Goal: Register for event/course

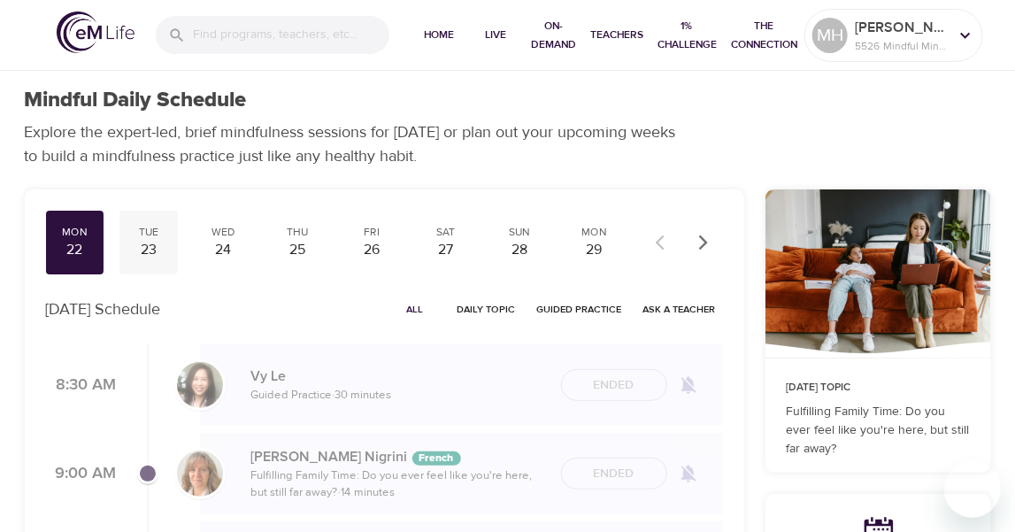
click at [141, 244] on div "23" at bounding box center [149, 250] width 44 height 20
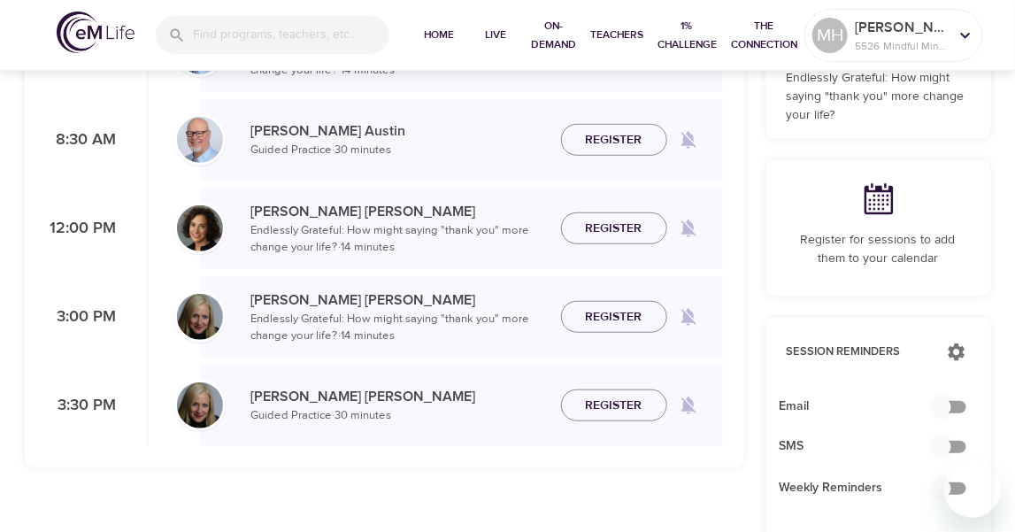
scroll to position [354, 0]
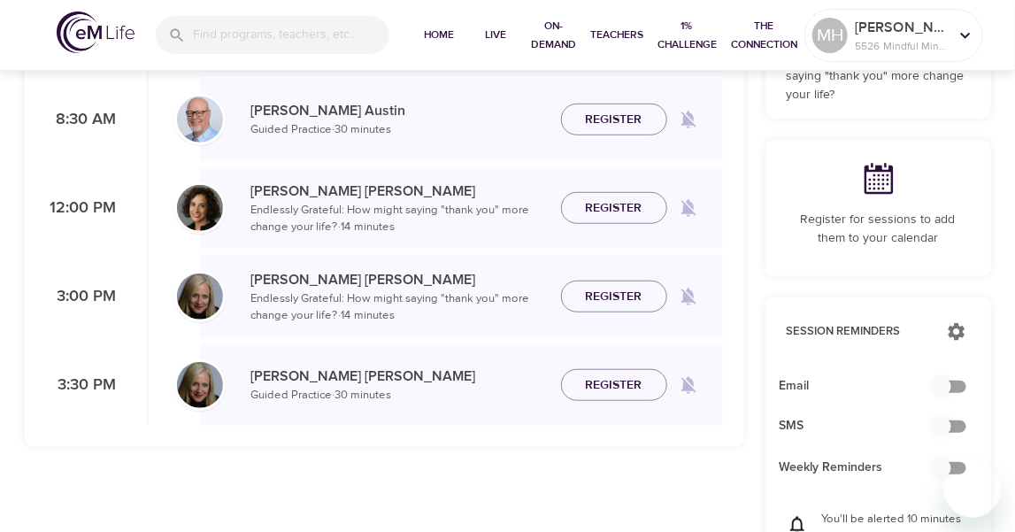
click at [624, 210] on span "Register" at bounding box center [614, 208] width 57 height 22
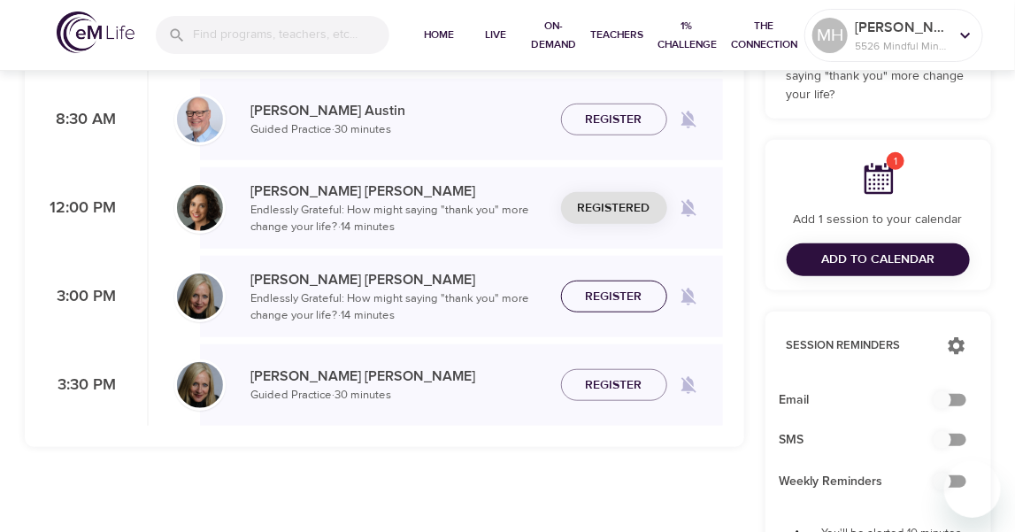
click at [619, 297] on span "Register" at bounding box center [614, 297] width 57 height 22
click at [619, 391] on span "Register" at bounding box center [614, 385] width 57 height 22
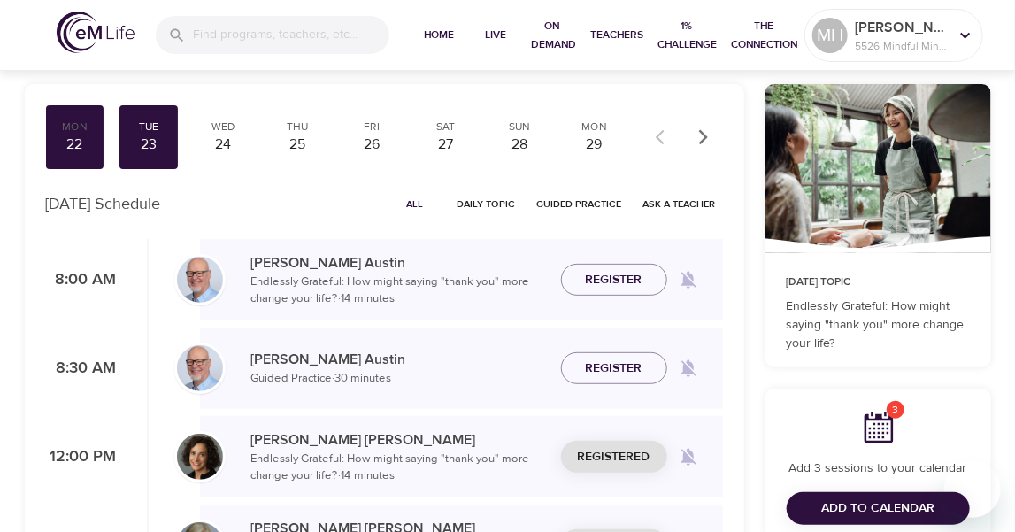
scroll to position [118, 0]
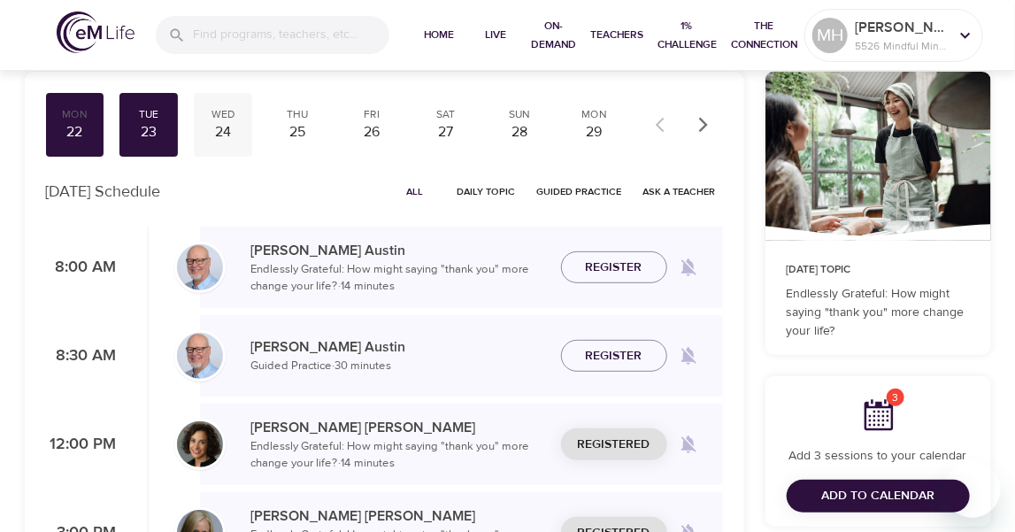
click at [217, 118] on div "Wed" at bounding box center [223, 114] width 44 height 15
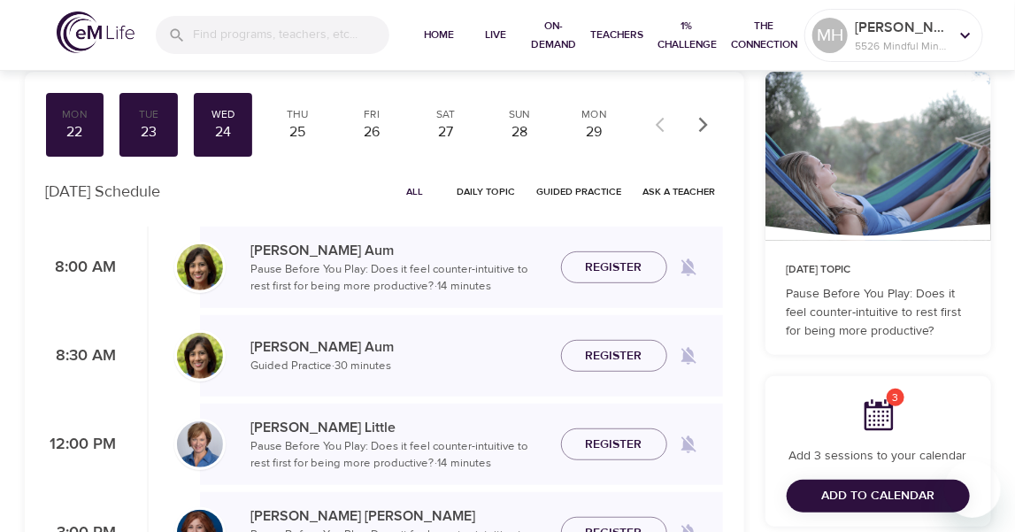
scroll to position [235, 0]
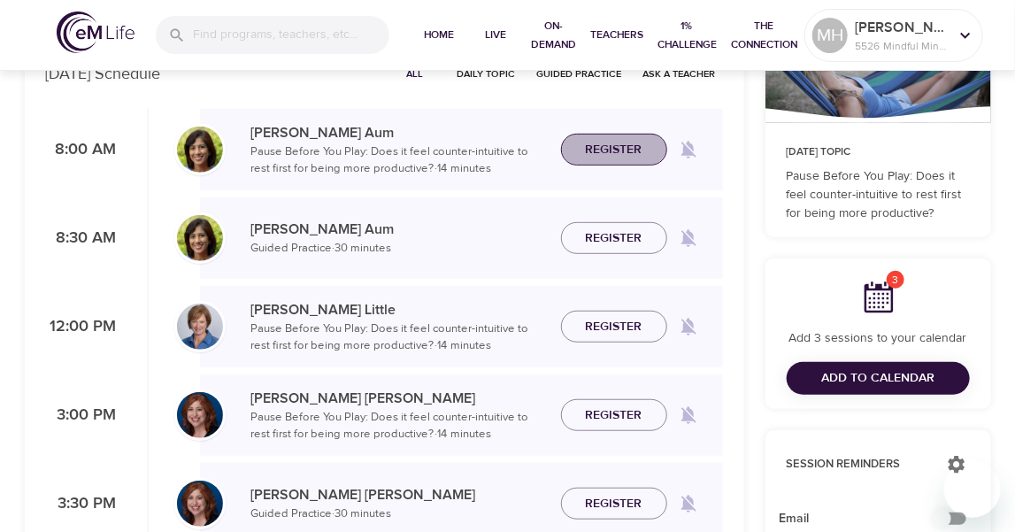
click at [618, 145] on span "Register" at bounding box center [614, 150] width 57 height 22
click at [607, 242] on span "Register" at bounding box center [614, 238] width 57 height 22
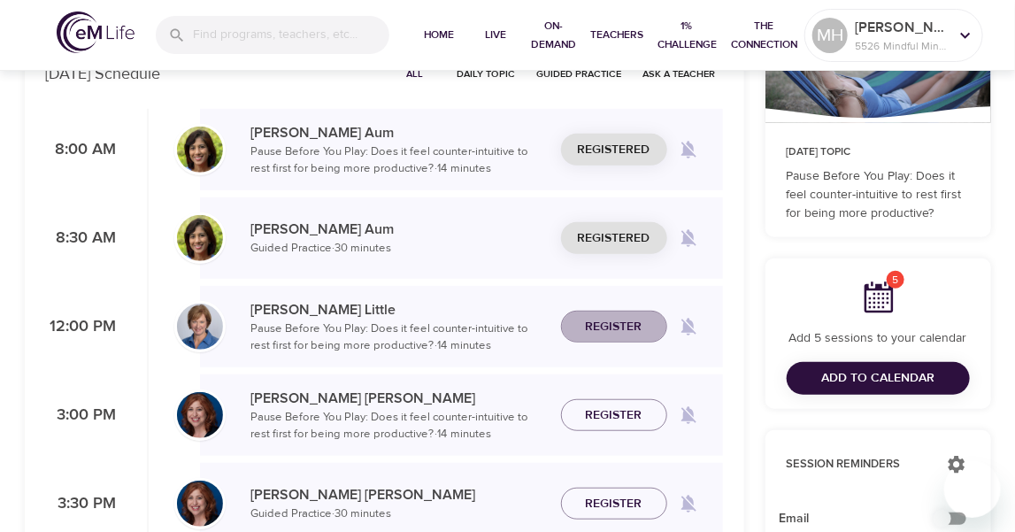
click at [624, 332] on span "Register" at bounding box center [614, 327] width 57 height 22
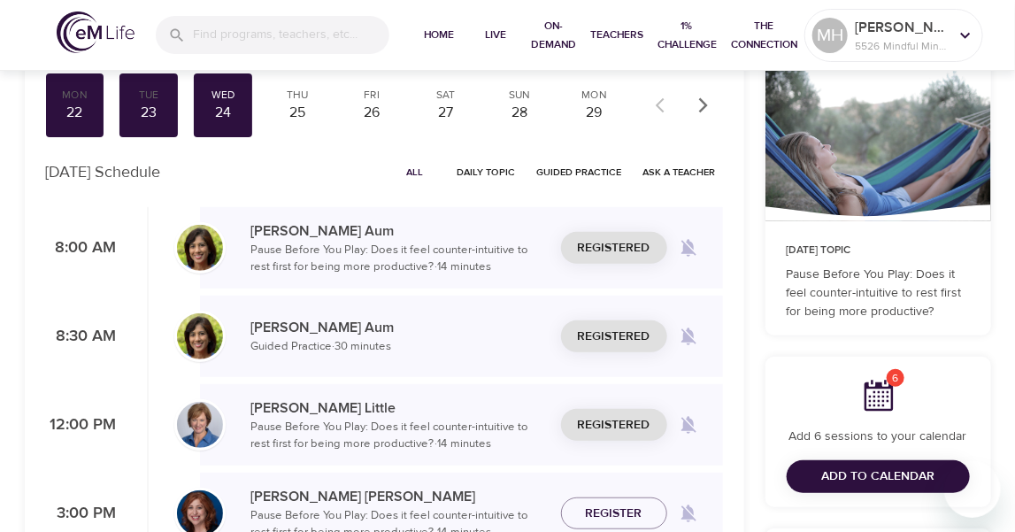
scroll to position [0, 0]
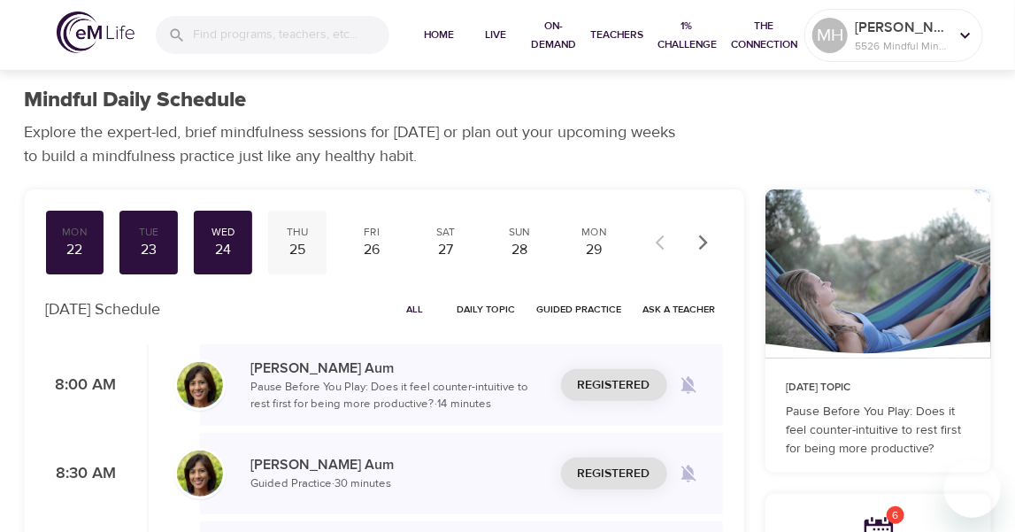
click at [303, 235] on div "Thu" at bounding box center [297, 232] width 44 height 15
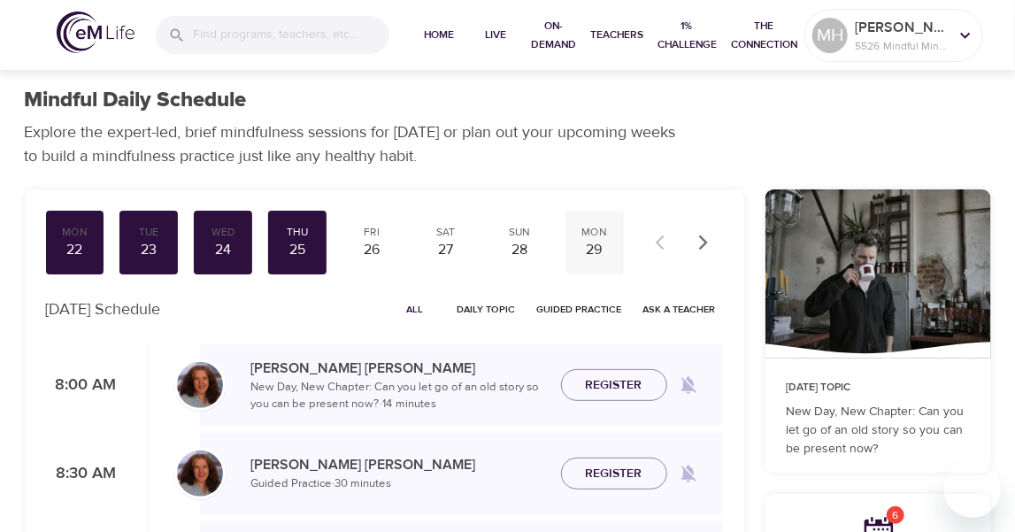
click at [589, 234] on div "Mon" at bounding box center [594, 232] width 44 height 15
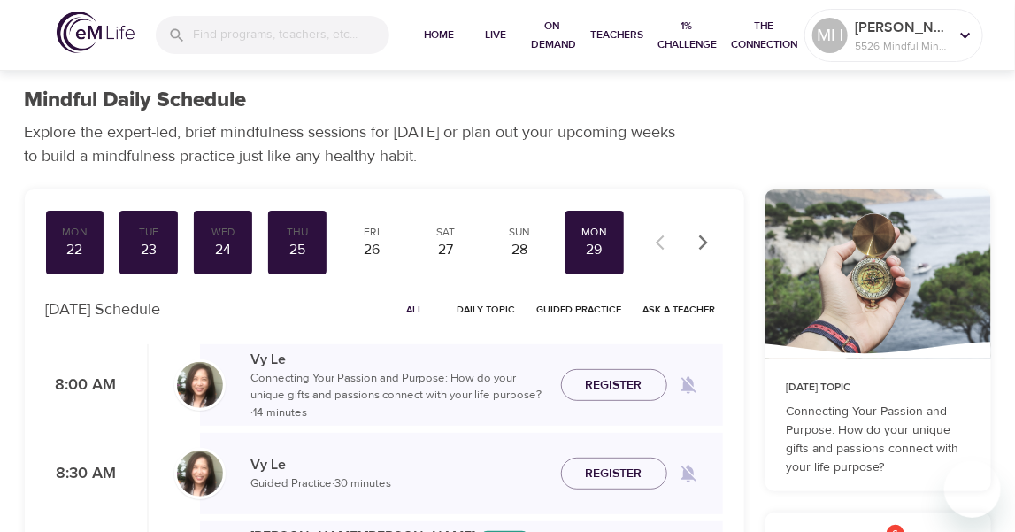
scroll to position [118, 0]
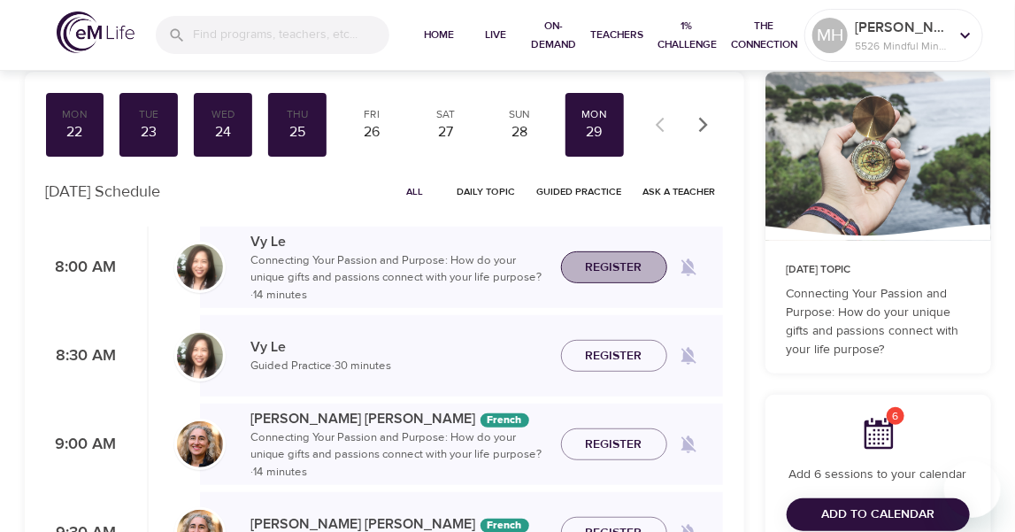
click at [614, 276] on span "Register" at bounding box center [614, 268] width 57 height 22
click at [622, 349] on span "Register" at bounding box center [614, 356] width 57 height 22
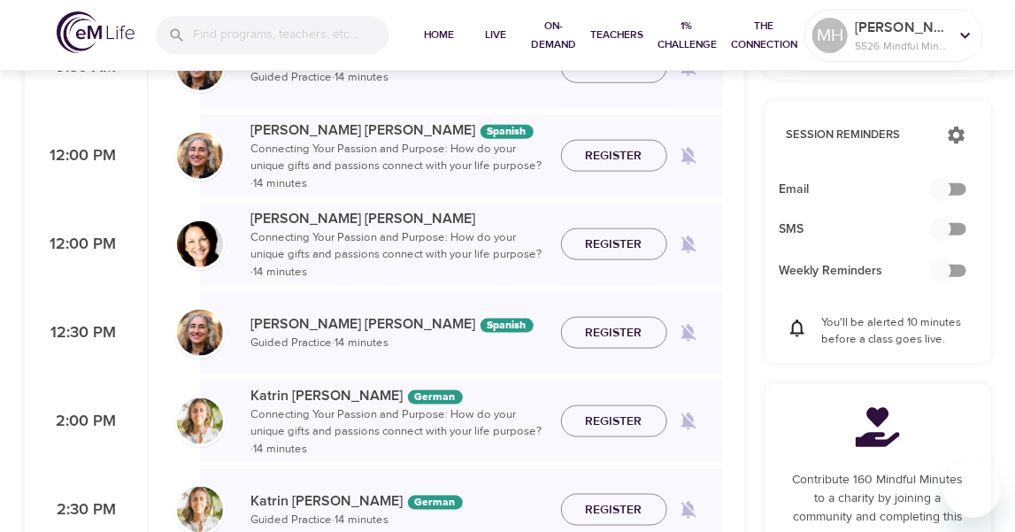
scroll to position [589, 0]
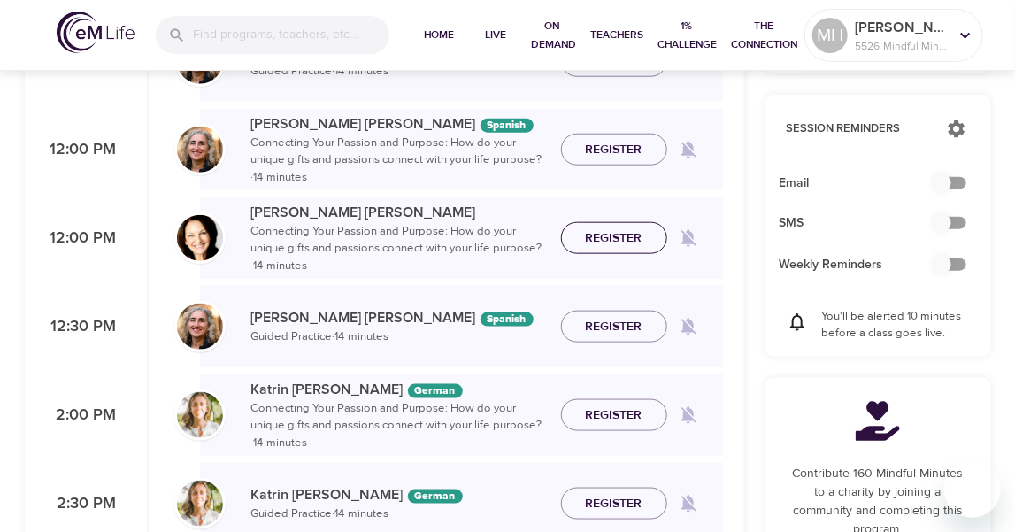
click at [618, 234] on span "Register" at bounding box center [614, 238] width 57 height 22
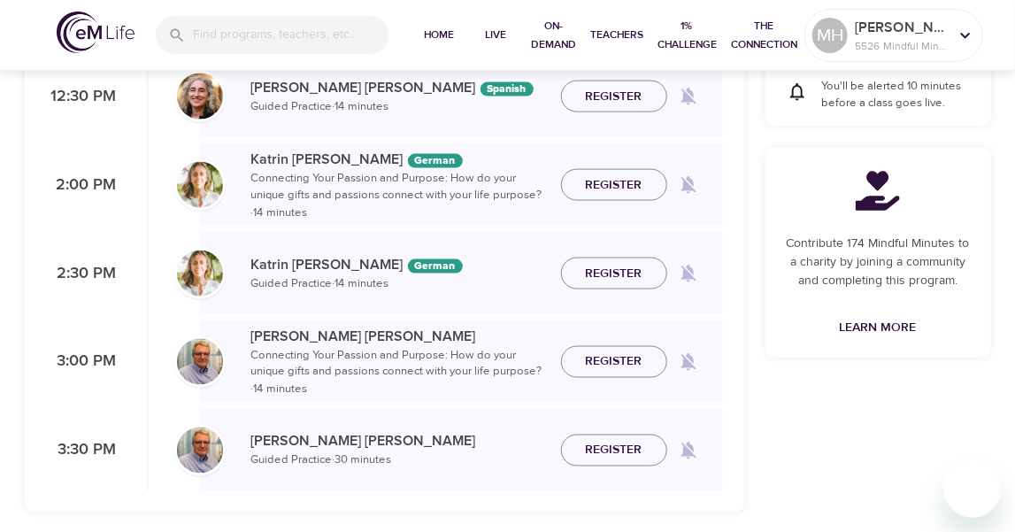
scroll to position [825, 0]
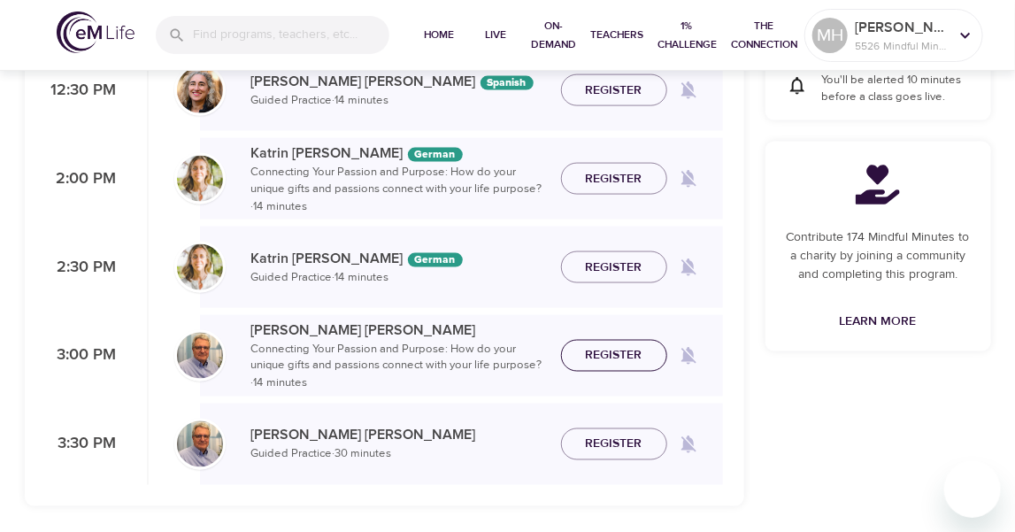
click at [629, 357] on span "Register" at bounding box center [614, 356] width 57 height 22
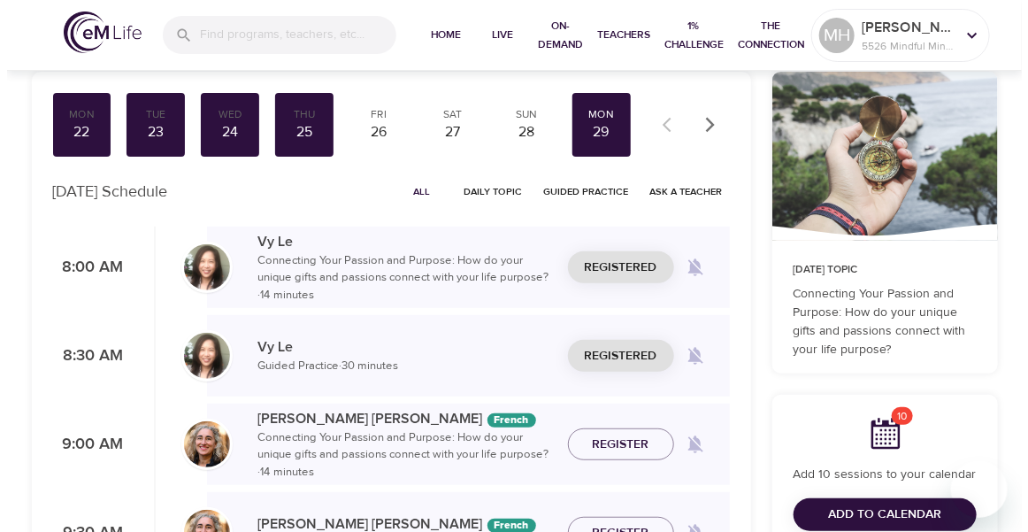
scroll to position [235, 0]
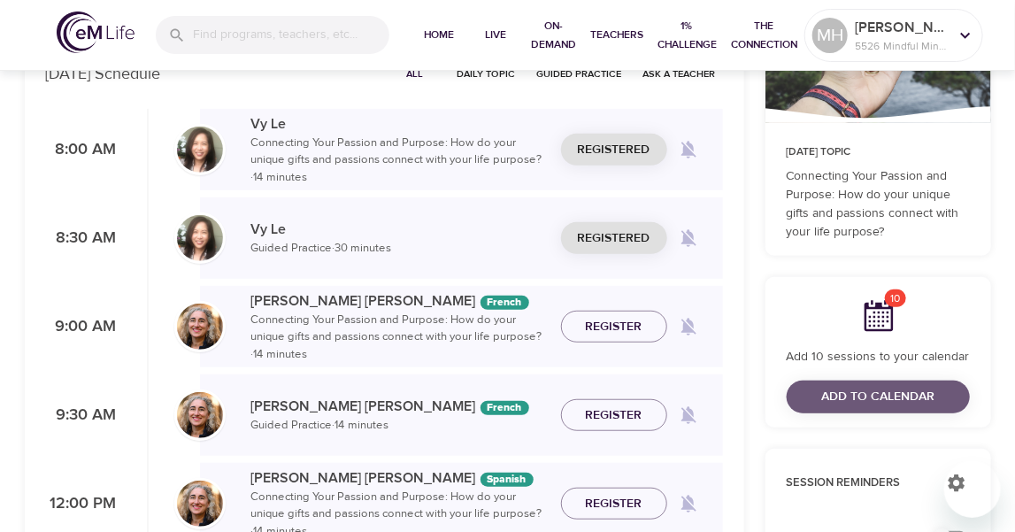
click at [856, 396] on span "Add to Calendar" at bounding box center [877, 397] width 113 height 22
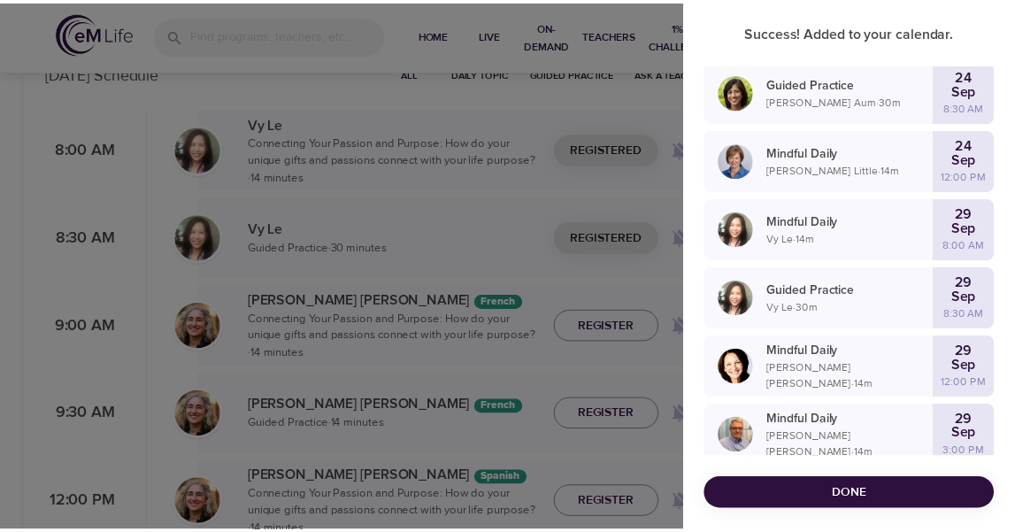
scroll to position [296, 0]
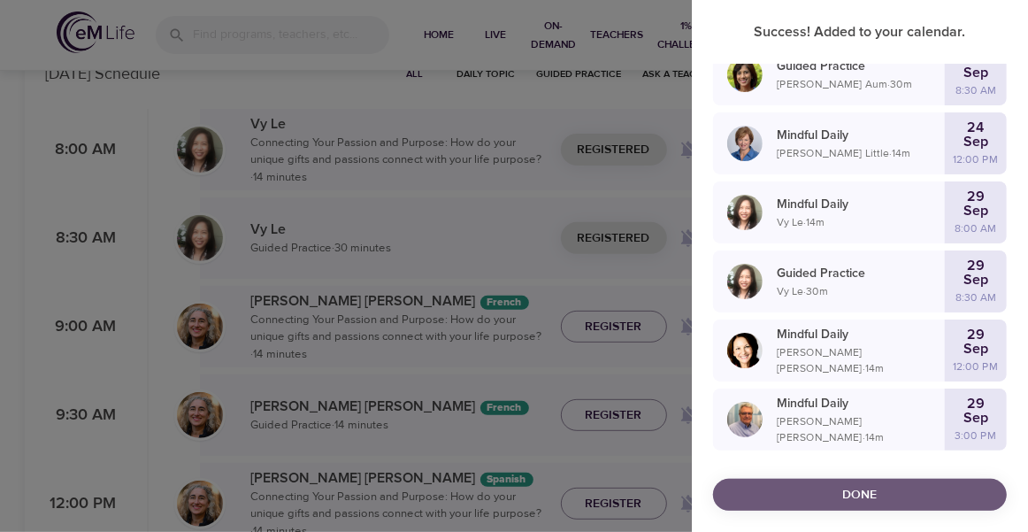
click at [850, 489] on span "Done" at bounding box center [859, 495] width 265 height 22
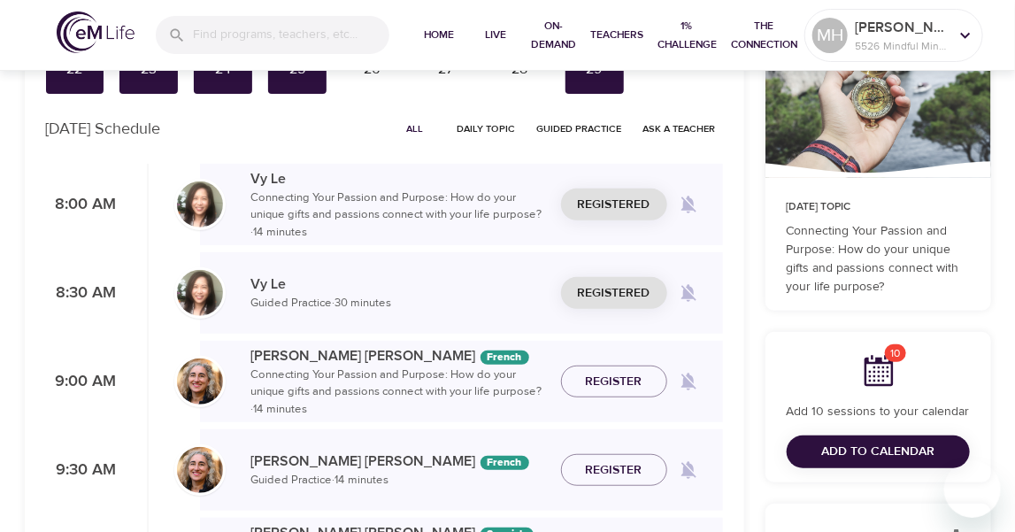
scroll to position [118, 0]
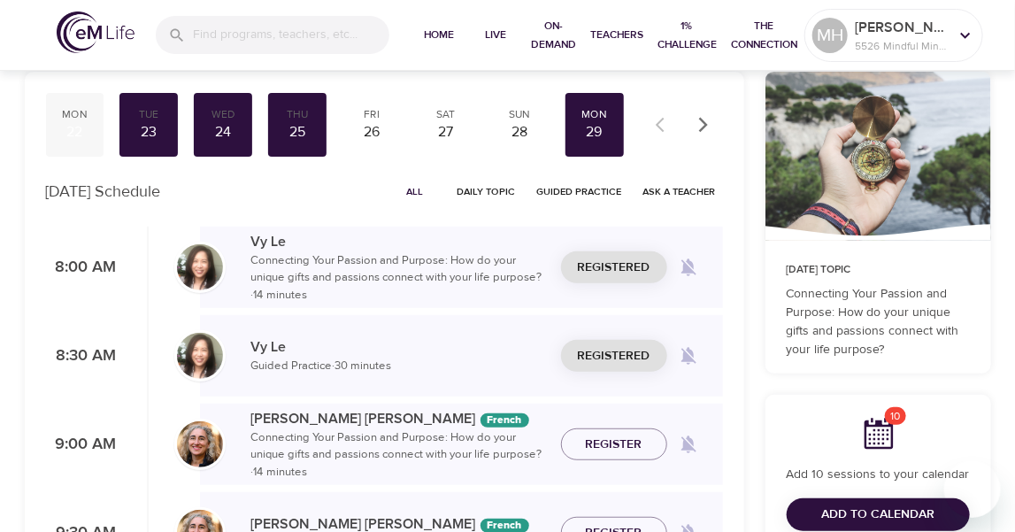
click at [73, 117] on div "Mon" at bounding box center [75, 114] width 44 height 15
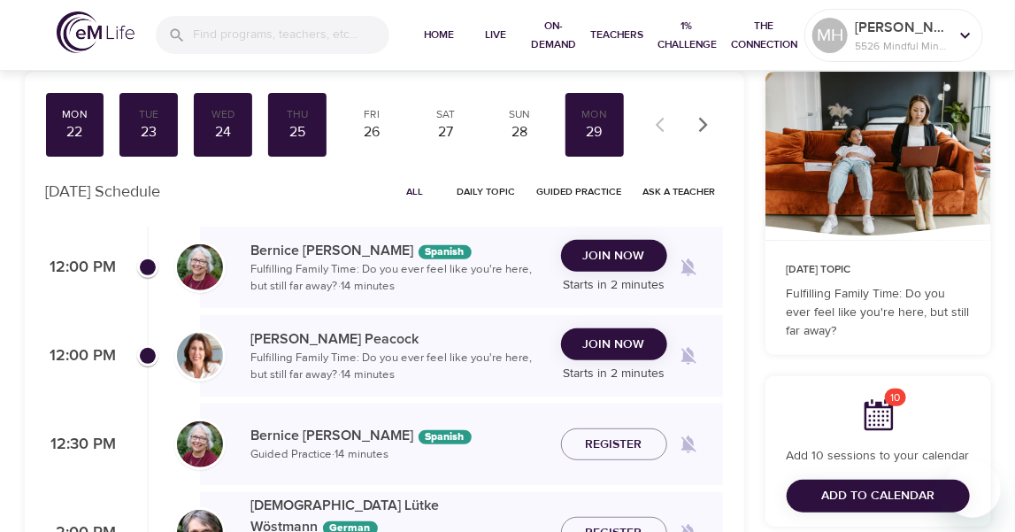
click at [625, 341] on span "Join Now" at bounding box center [614, 345] width 62 height 22
